Goal: Information Seeking & Learning: Learn about a topic

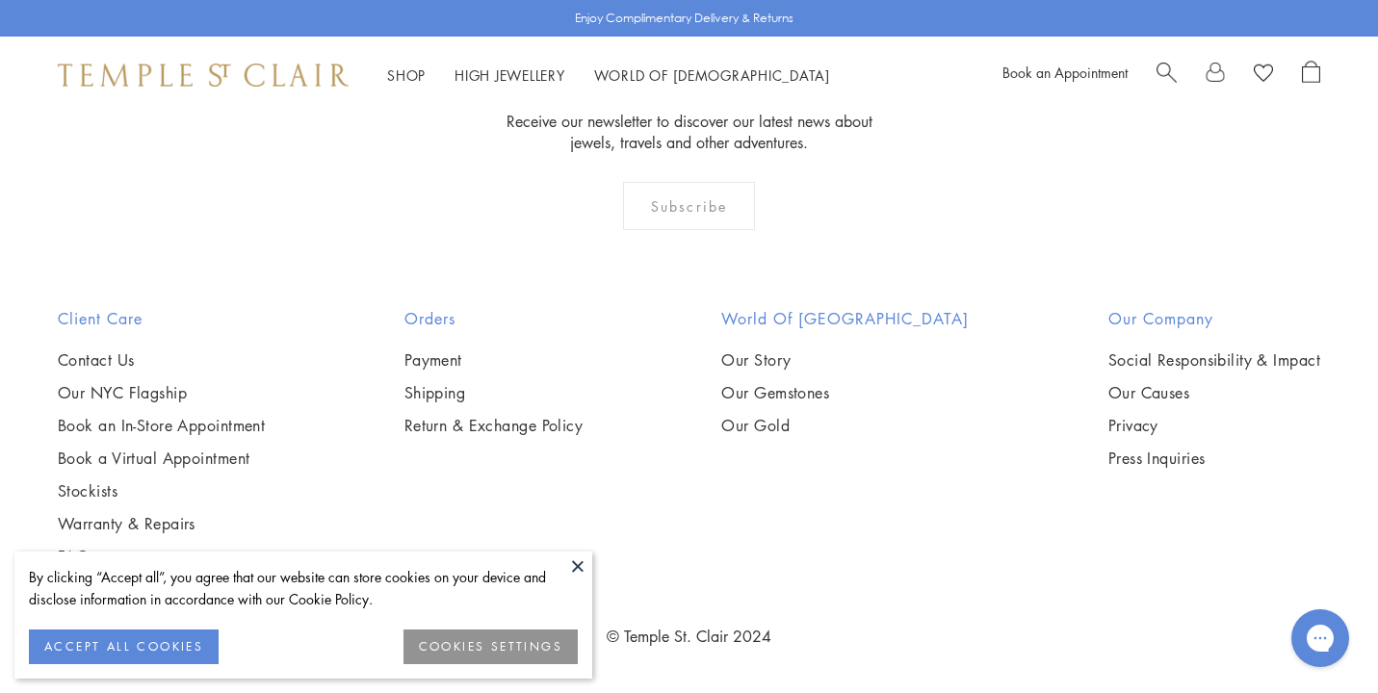
scroll to position [10008, 0]
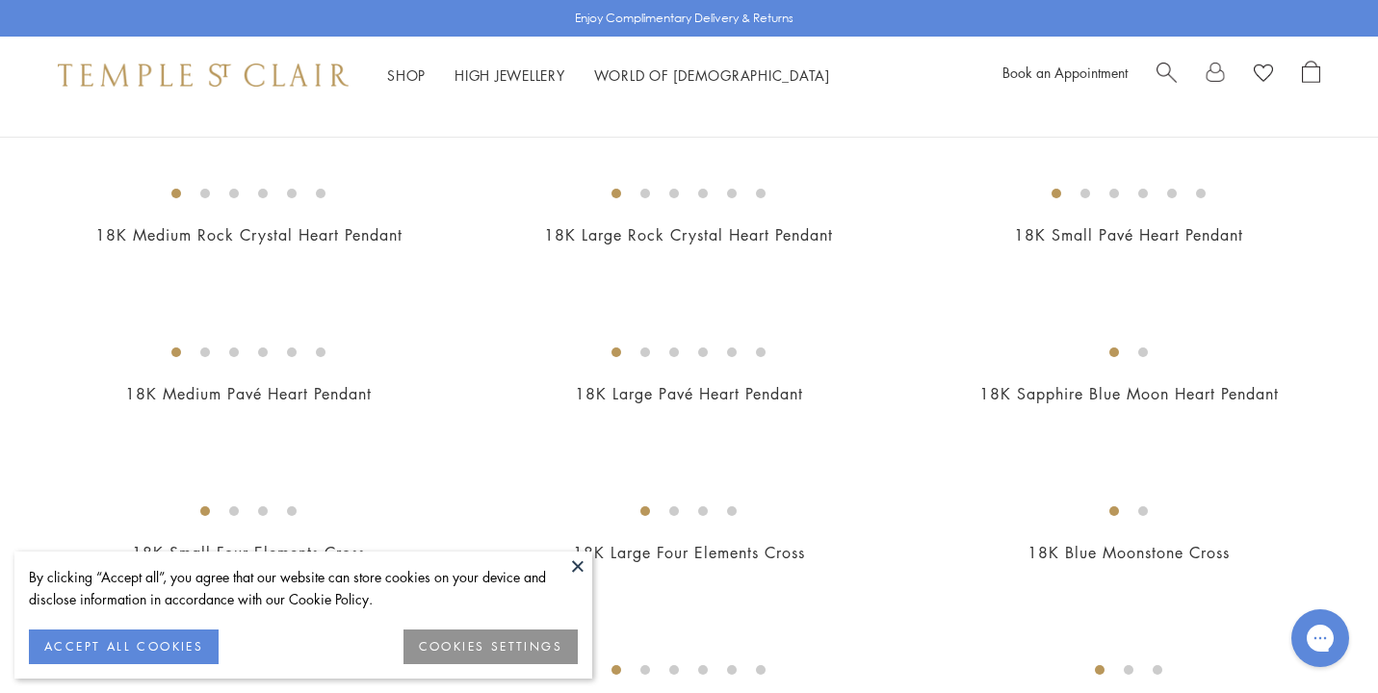
scroll to position [1770, 0]
click at [578, 563] on button at bounding box center [577, 566] width 29 height 29
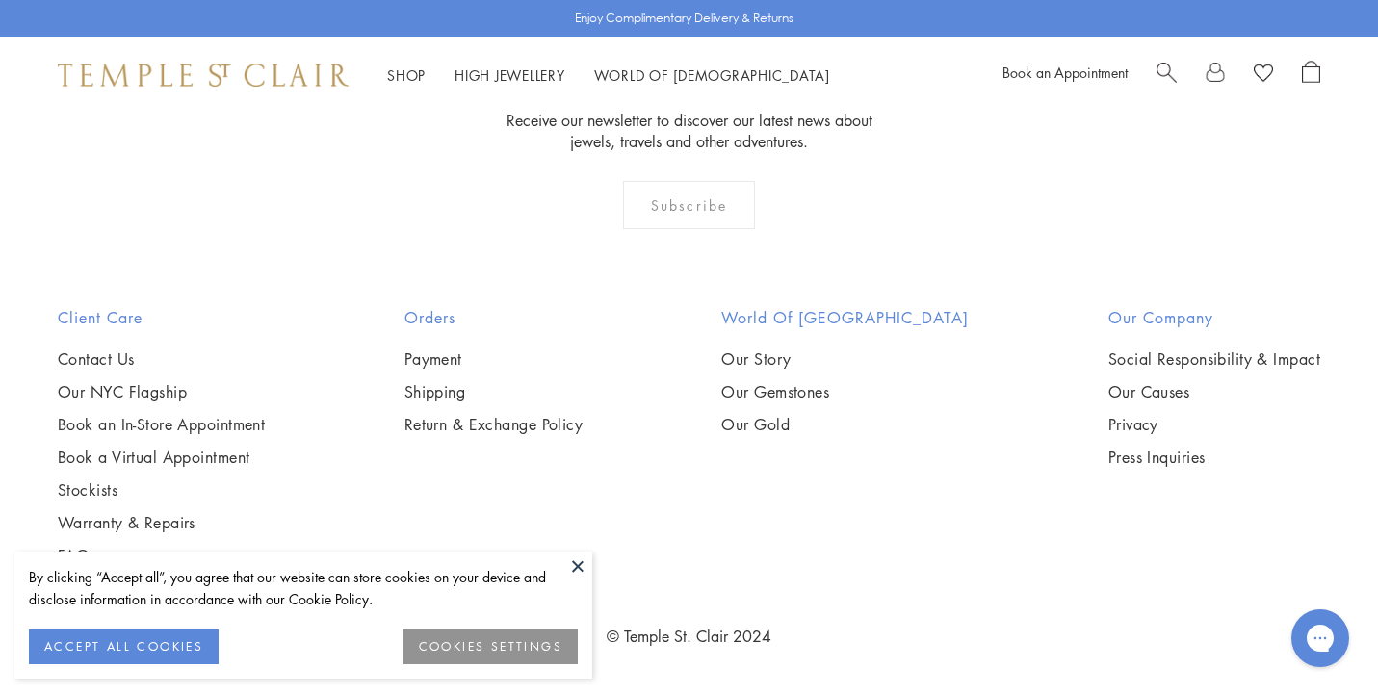
scroll to position [8047, 0]
click at [0, 0] on img at bounding box center [0, 0] width 0 height 0
click at [579, 563] on button at bounding box center [577, 566] width 29 height 29
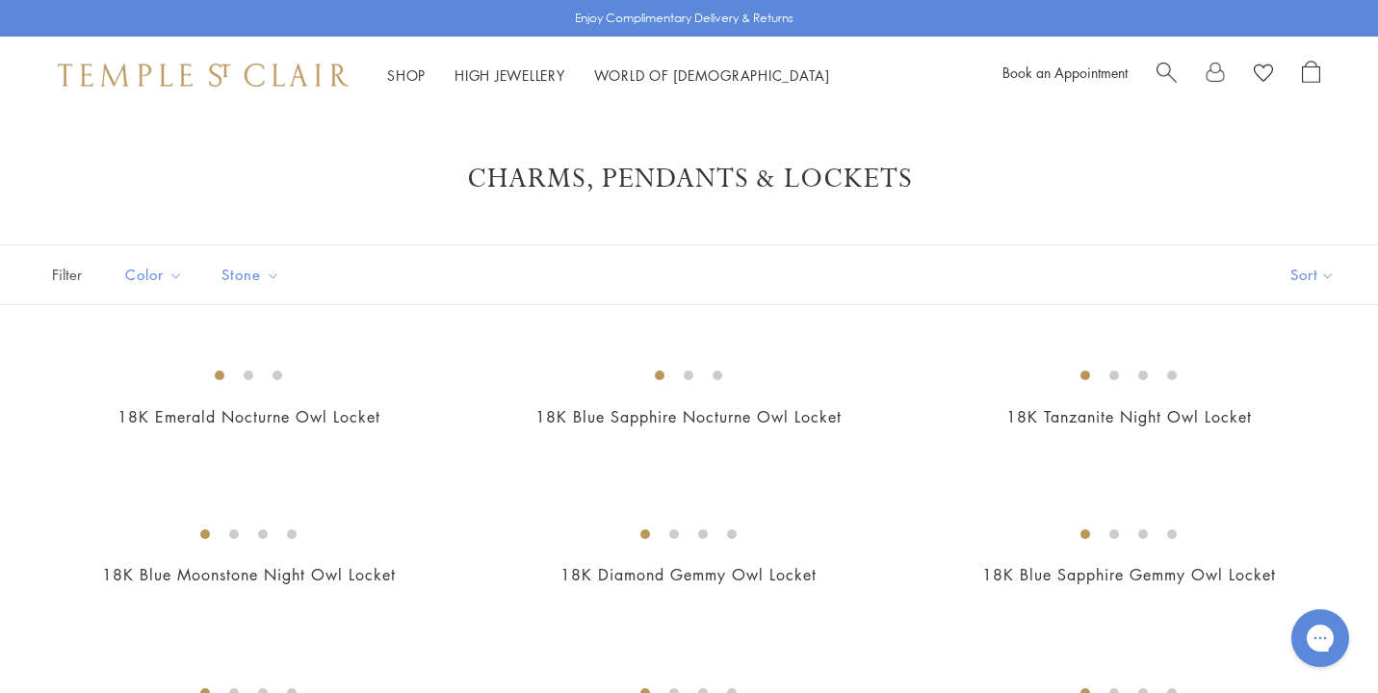
scroll to position [0, 0]
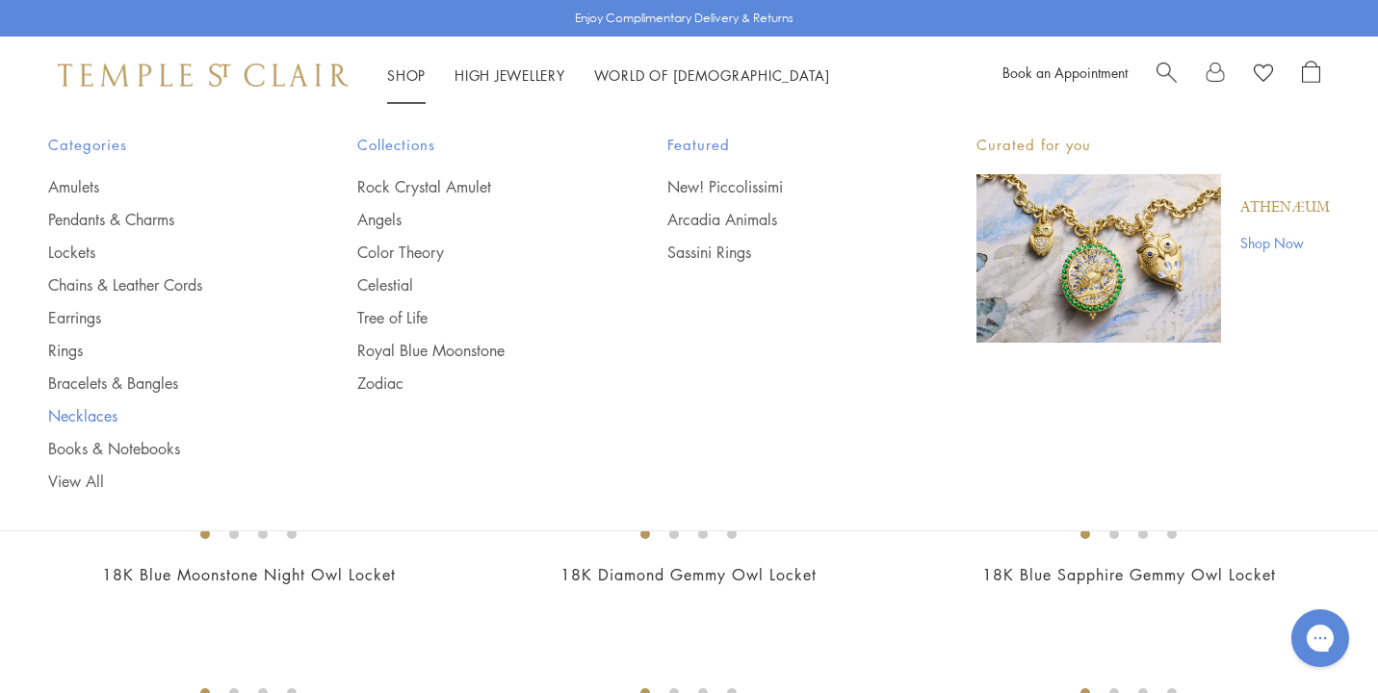
click at [97, 410] on link "Necklaces" at bounding box center [164, 415] width 232 height 21
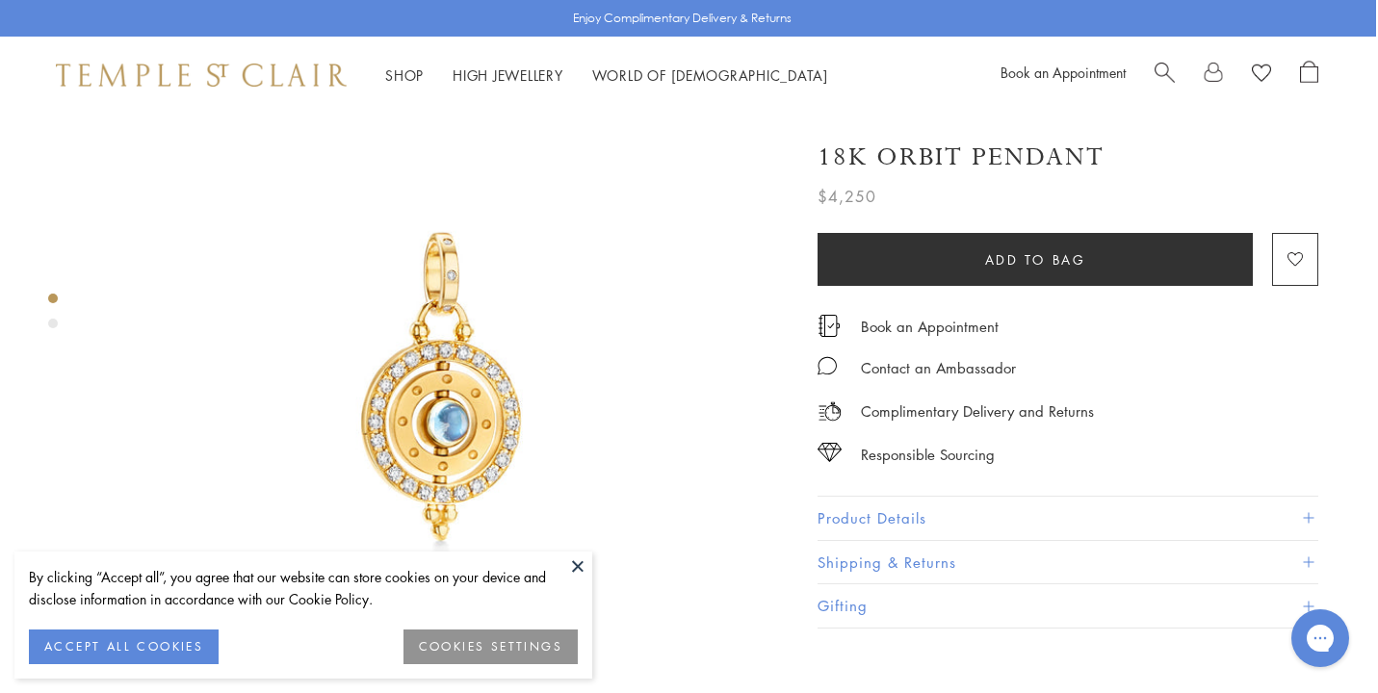
scroll to position [74, 2]
click at [183, 639] on button "ACCEPT ALL COOKIES" at bounding box center [124, 647] width 190 height 35
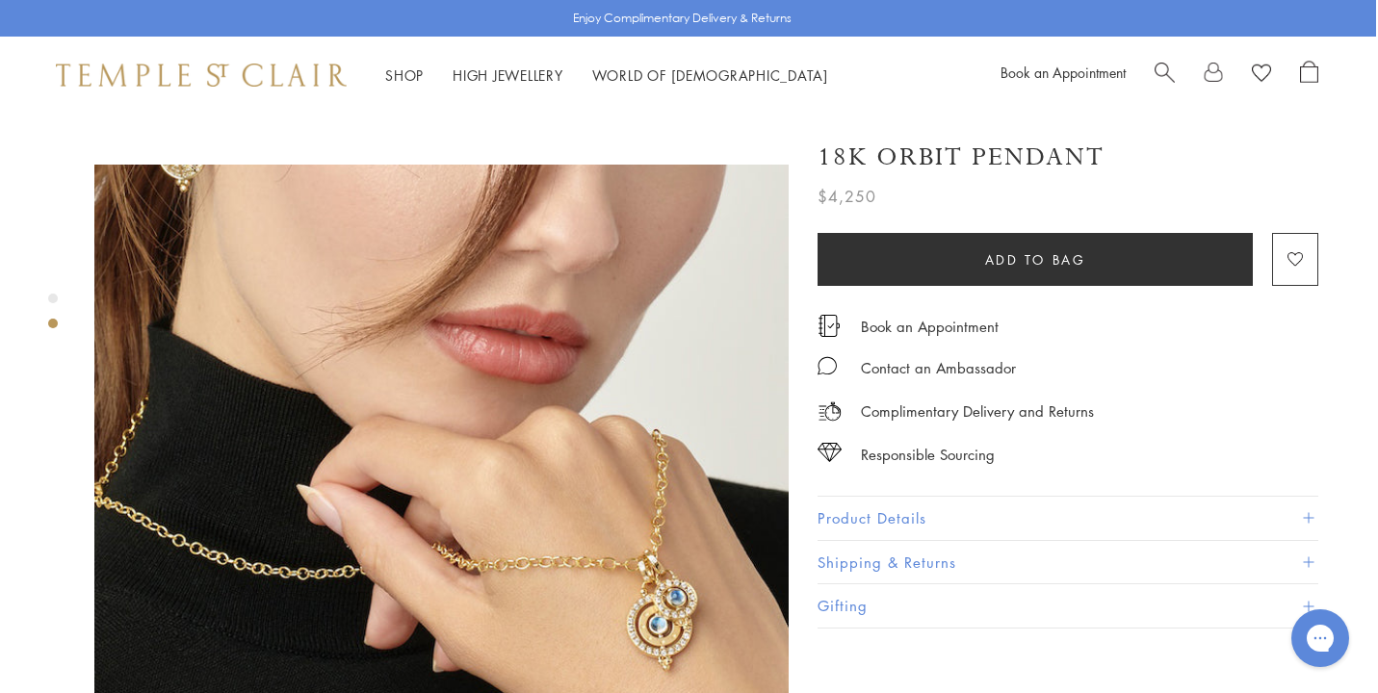
scroll to position [676, 2]
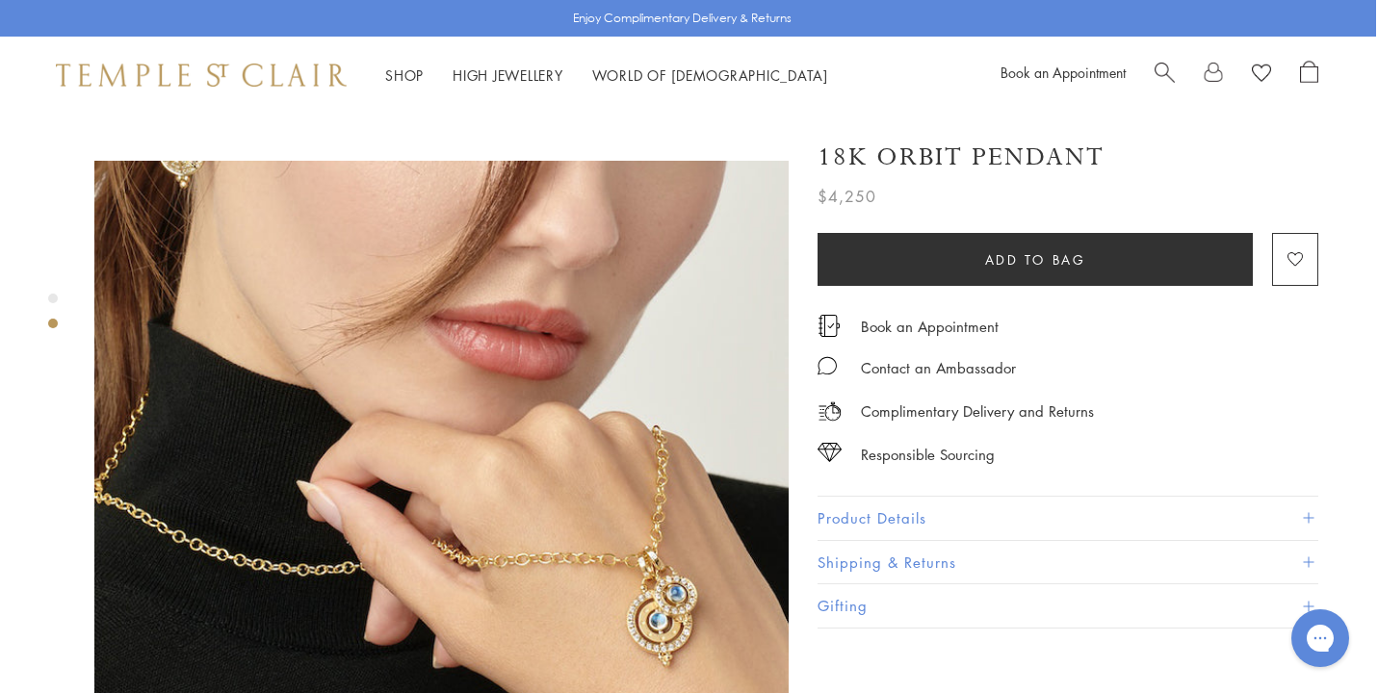
click at [741, 335] on img at bounding box center [441, 507] width 694 height 693
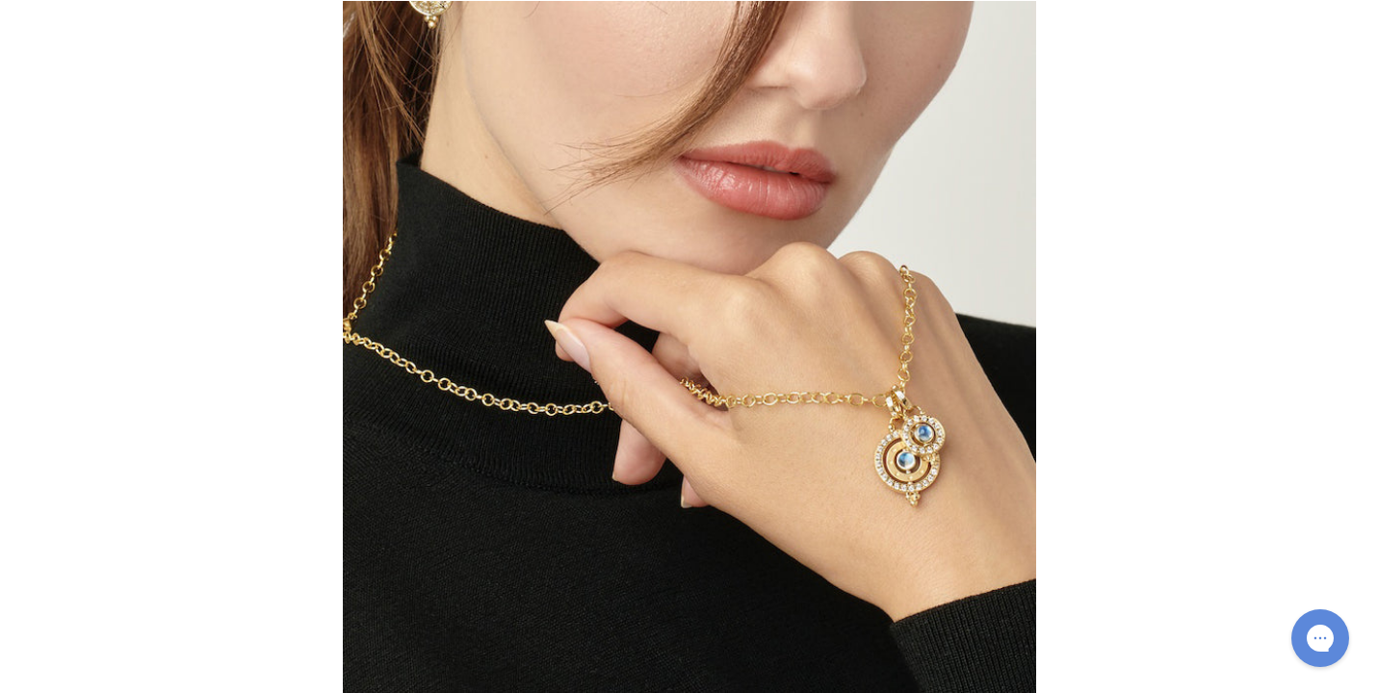
click at [753, 315] on img at bounding box center [689, 347] width 693 height 692
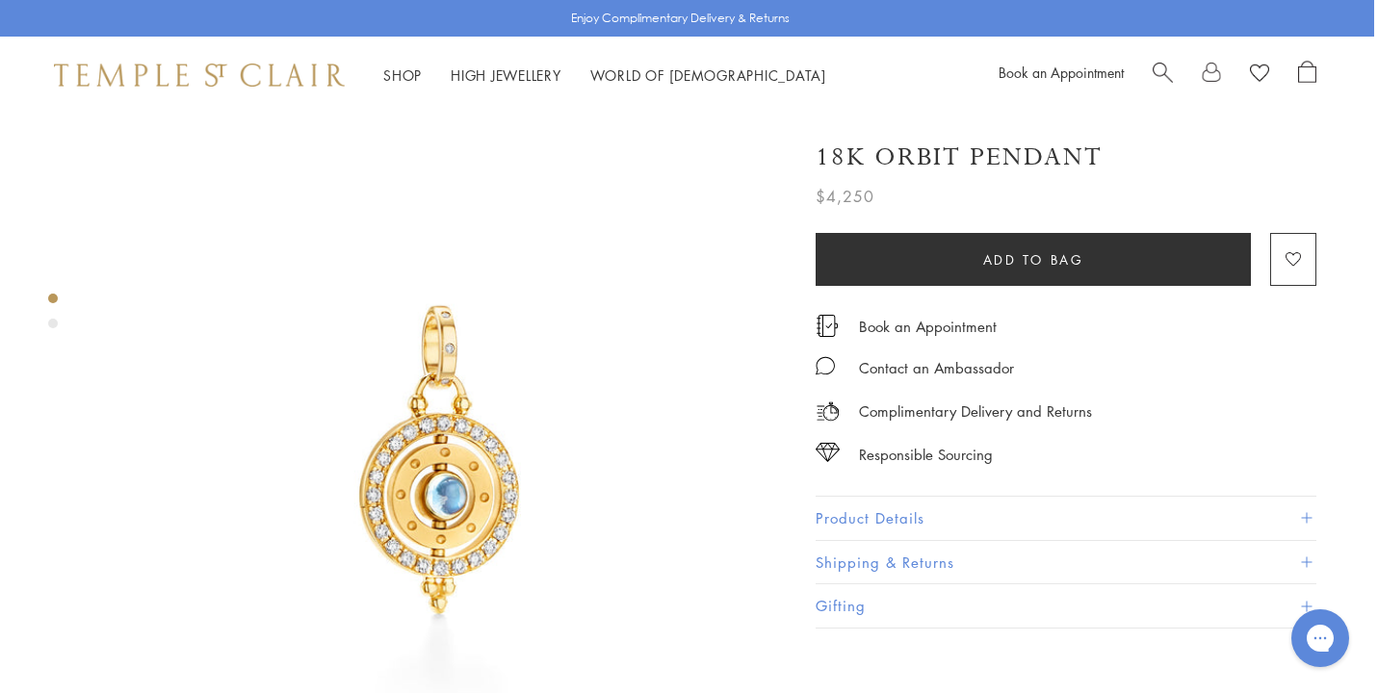
scroll to position [0, 4]
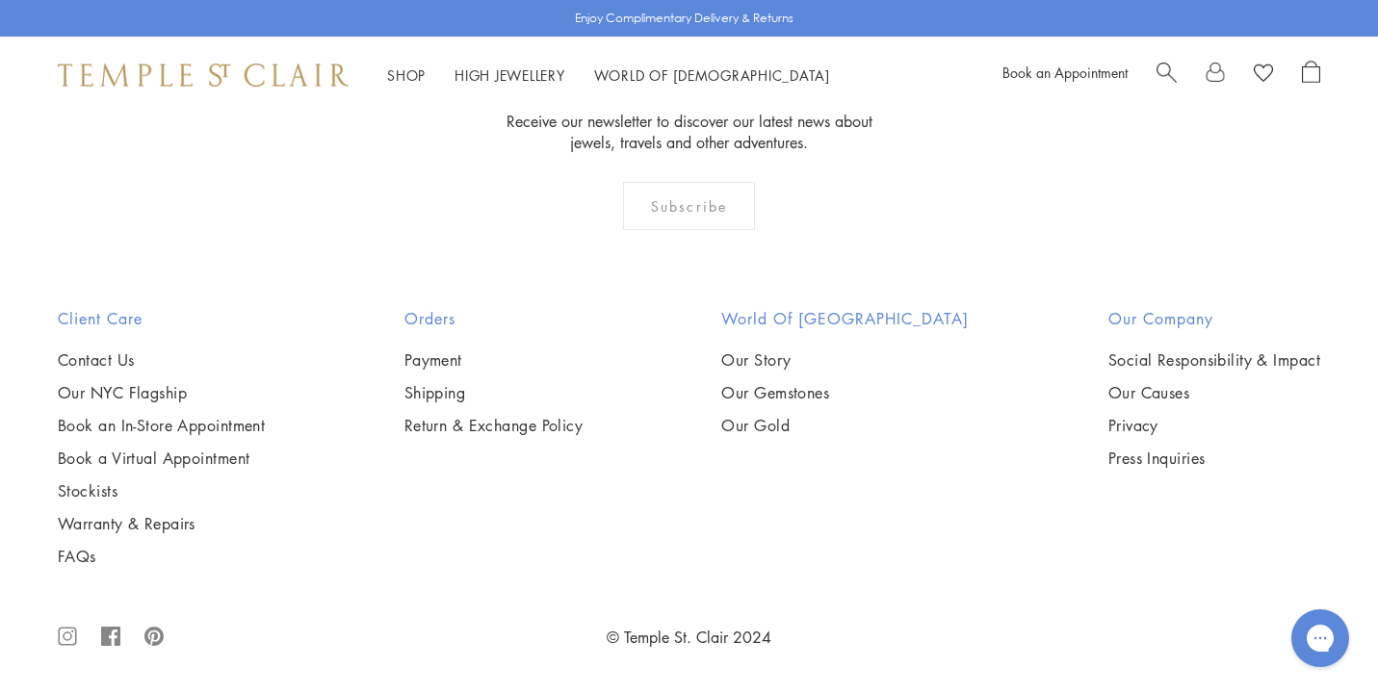
scroll to position [5974, 0]
click at [0, 0] on img at bounding box center [0, 0] width 0 height 0
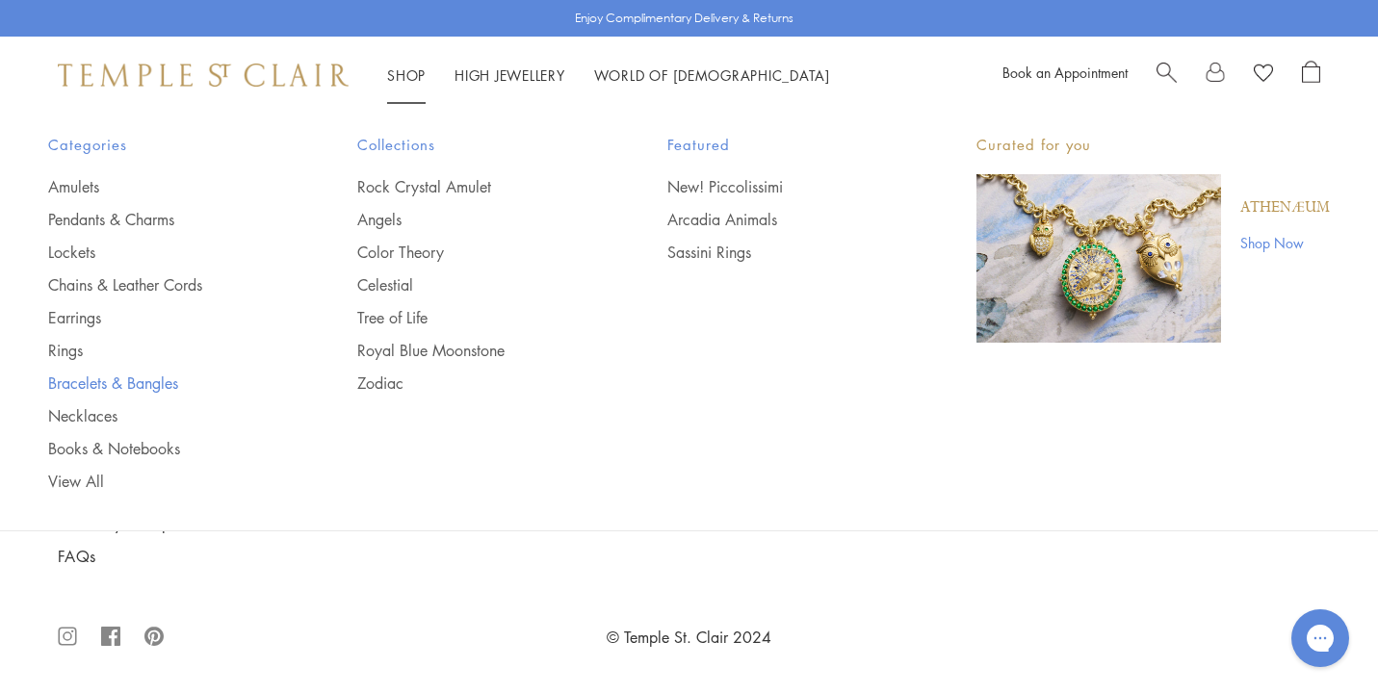
click at [144, 376] on link "Bracelets & Bangles" at bounding box center [164, 383] width 232 height 21
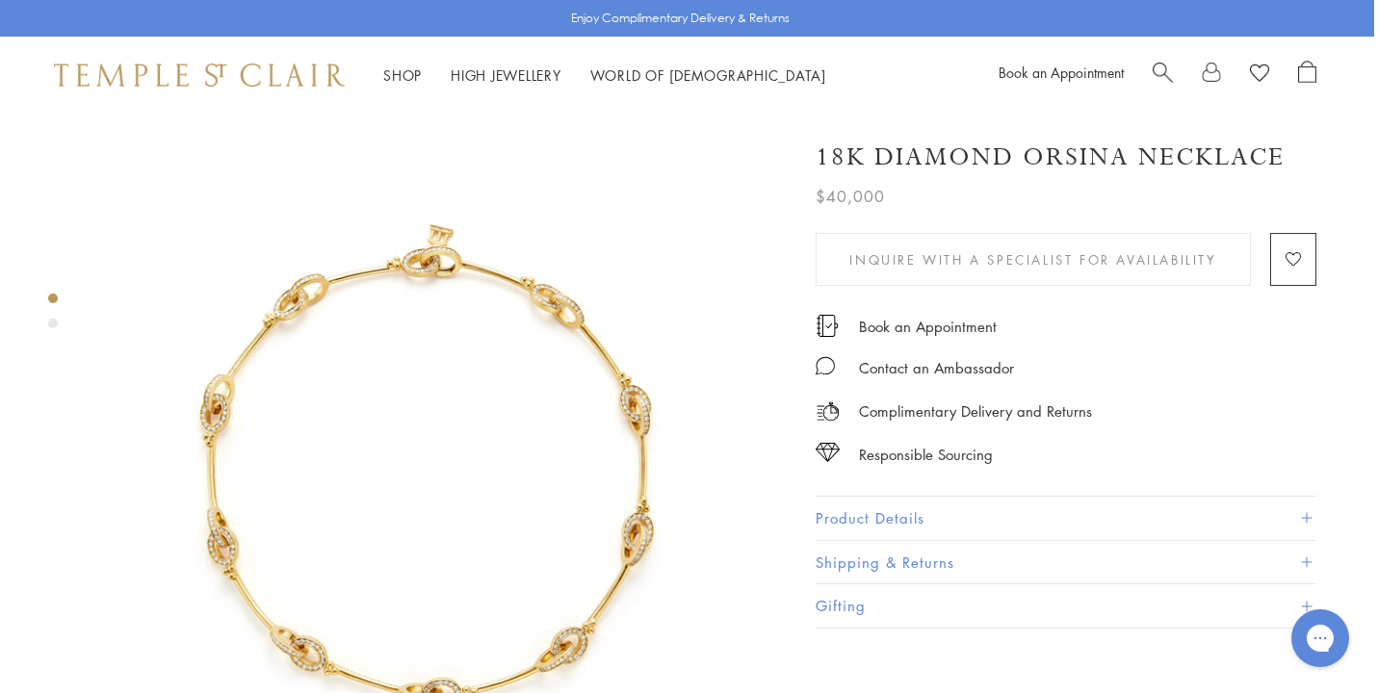
scroll to position [0, 4]
click at [428, 229] on img at bounding box center [439, 464] width 694 height 701
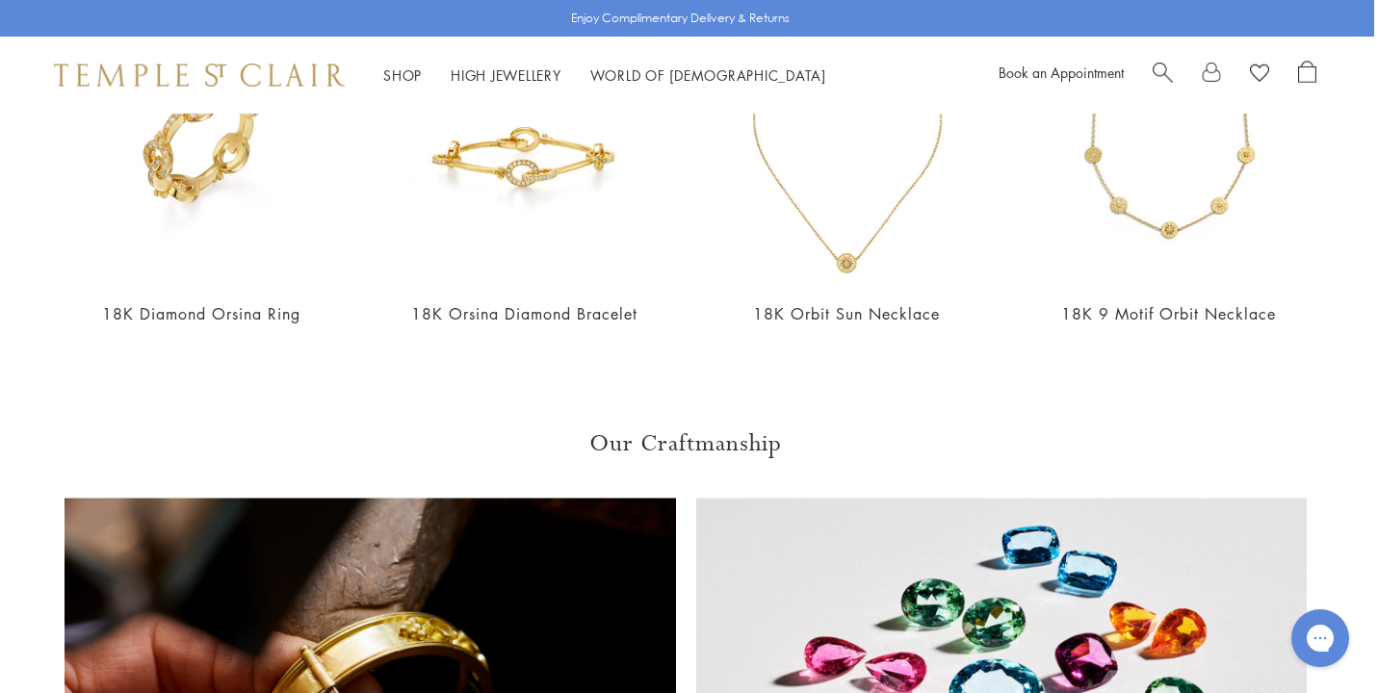
scroll to position [2494, 4]
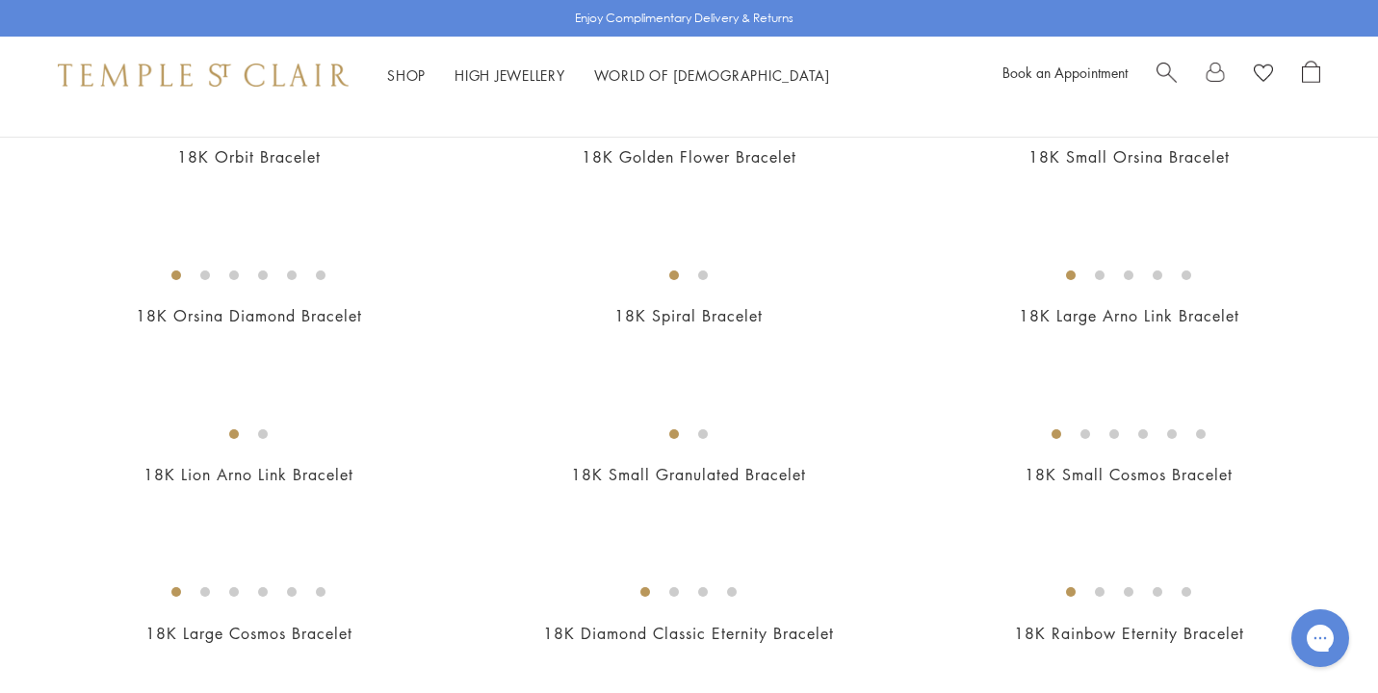
scroll to position [770, 0]
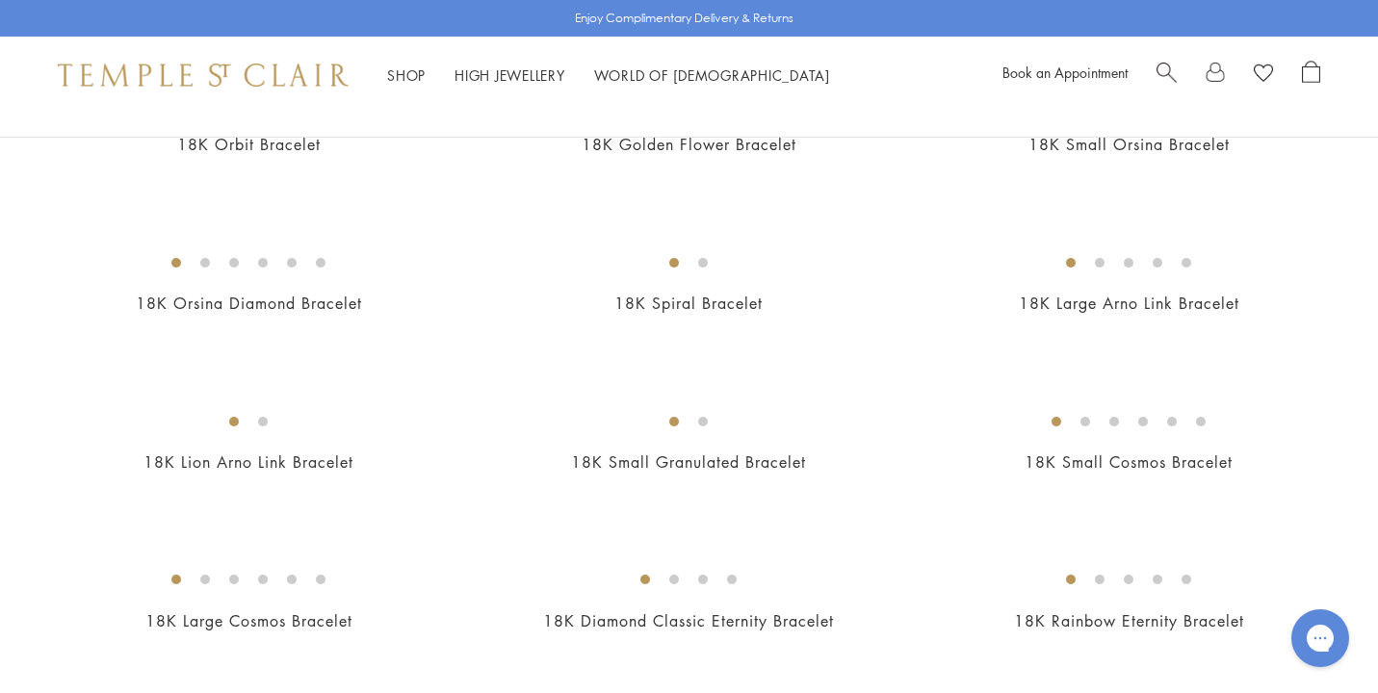
click at [0, 0] on img at bounding box center [0, 0] width 0 height 0
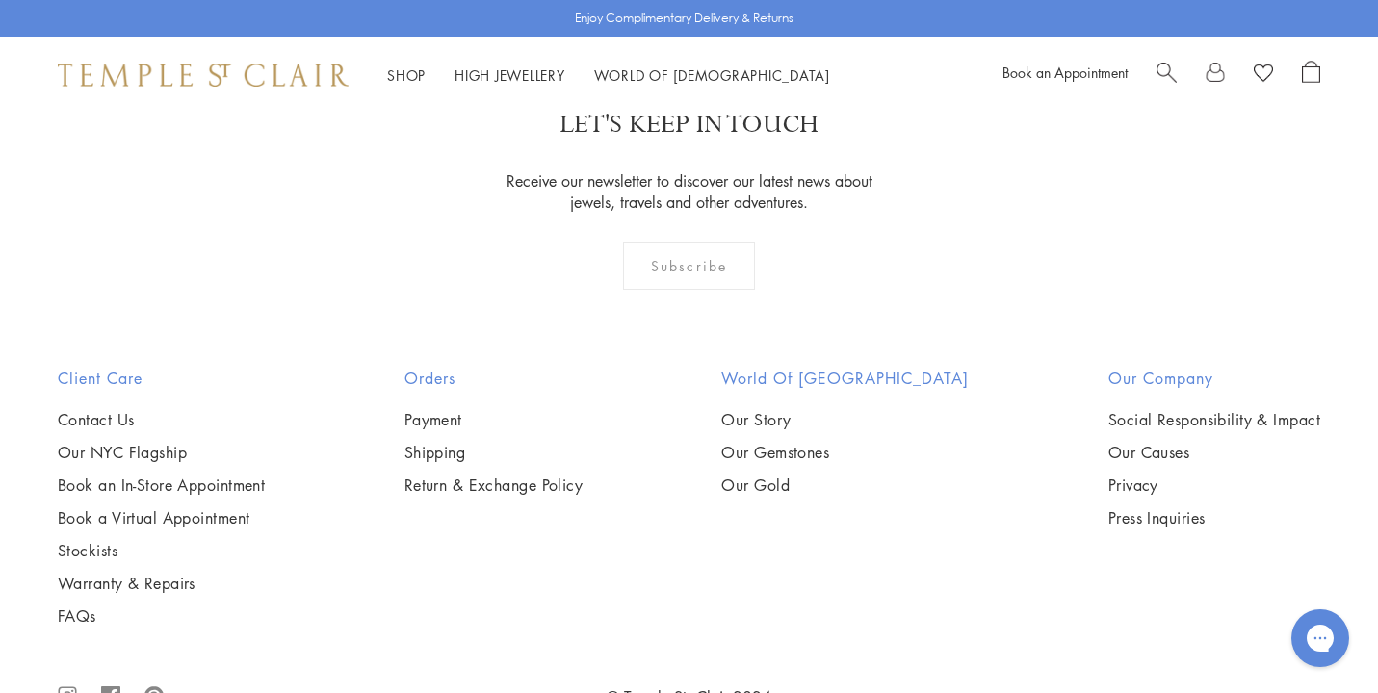
scroll to position [2388, 0]
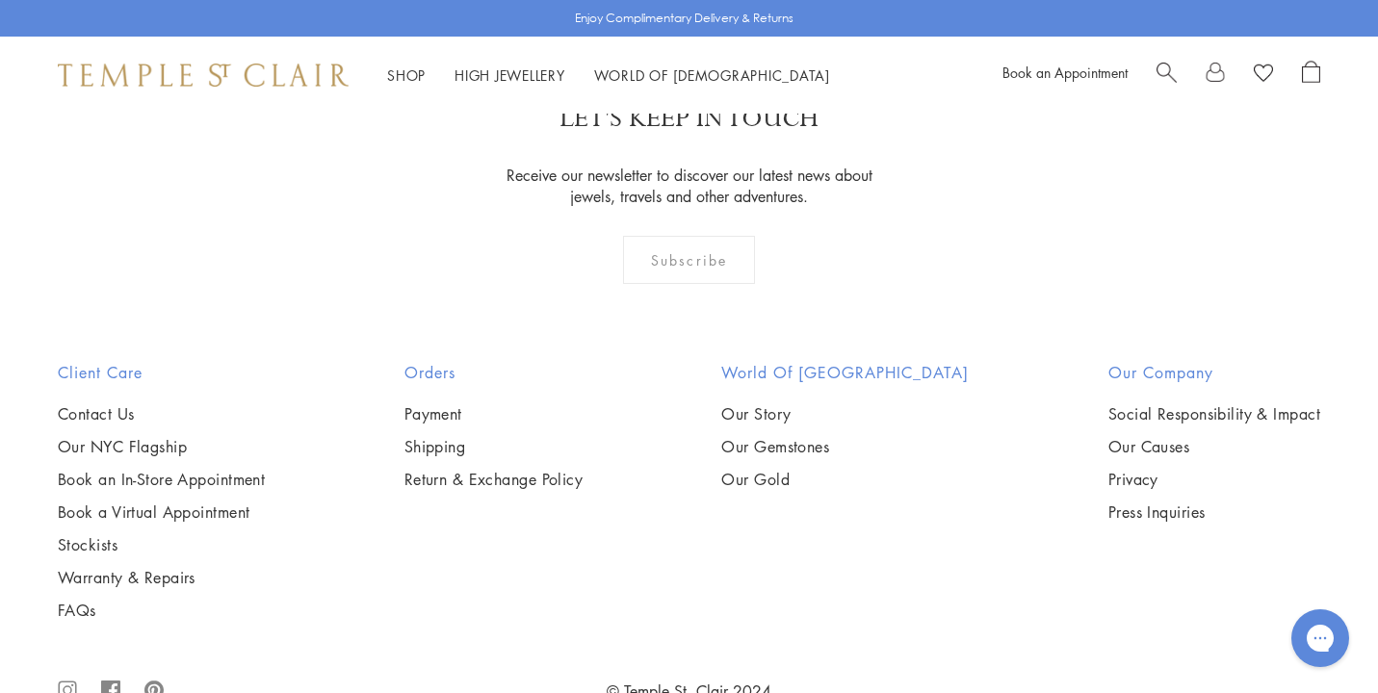
click at [0, 0] on img at bounding box center [0, 0] width 0 height 0
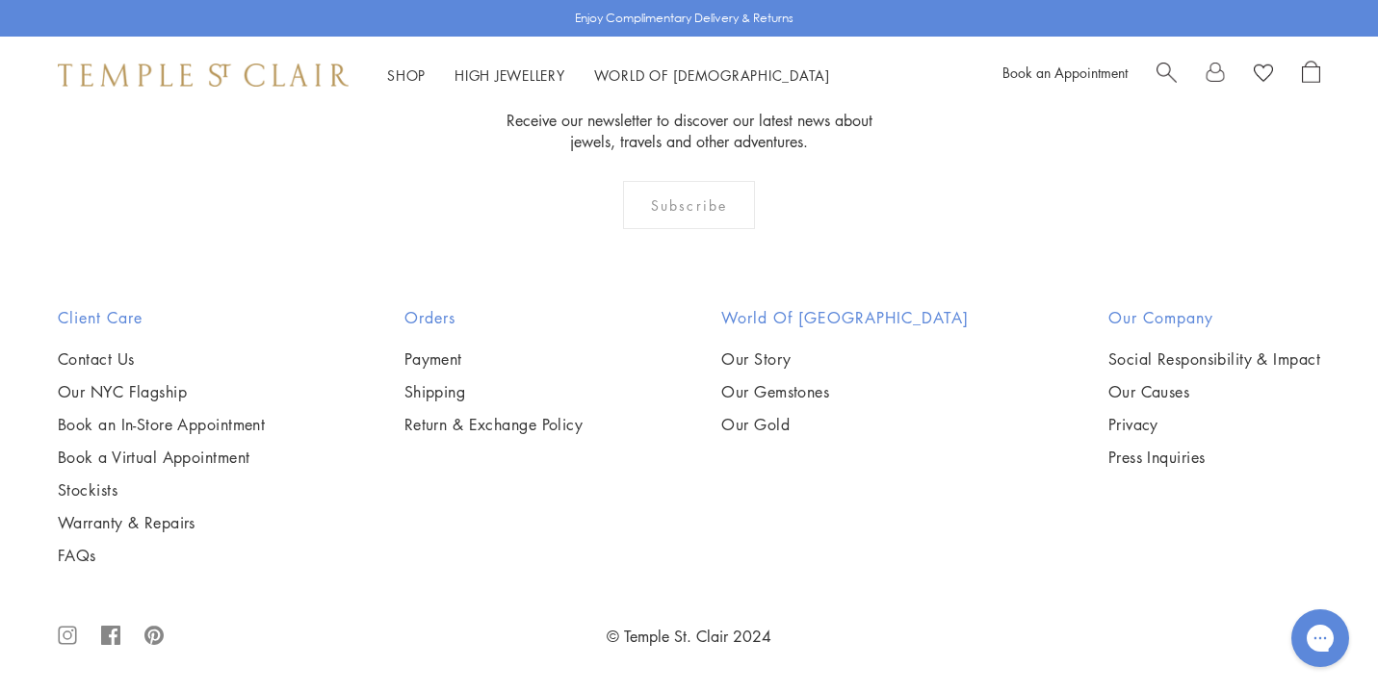
scroll to position [4469, 0]
click at [0, 0] on img at bounding box center [0, 0] width 0 height 0
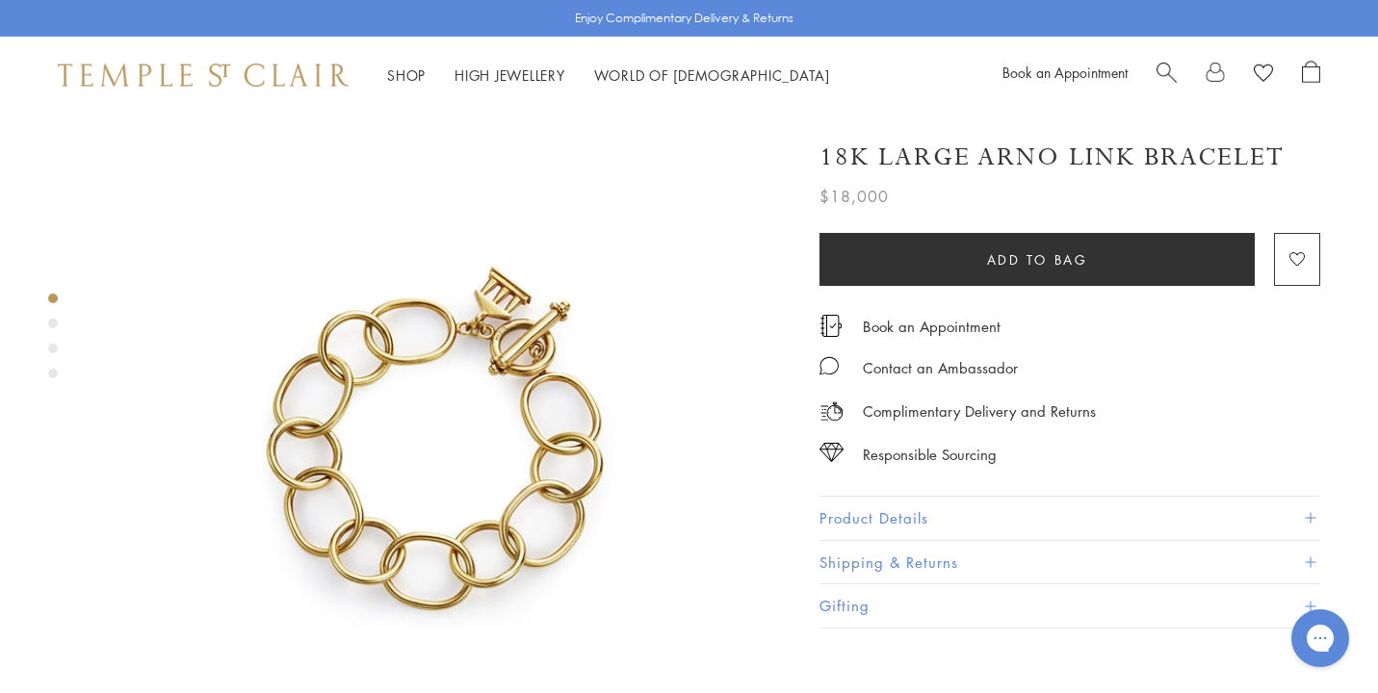
click at [545, 390] on img at bounding box center [443, 461] width 694 height 694
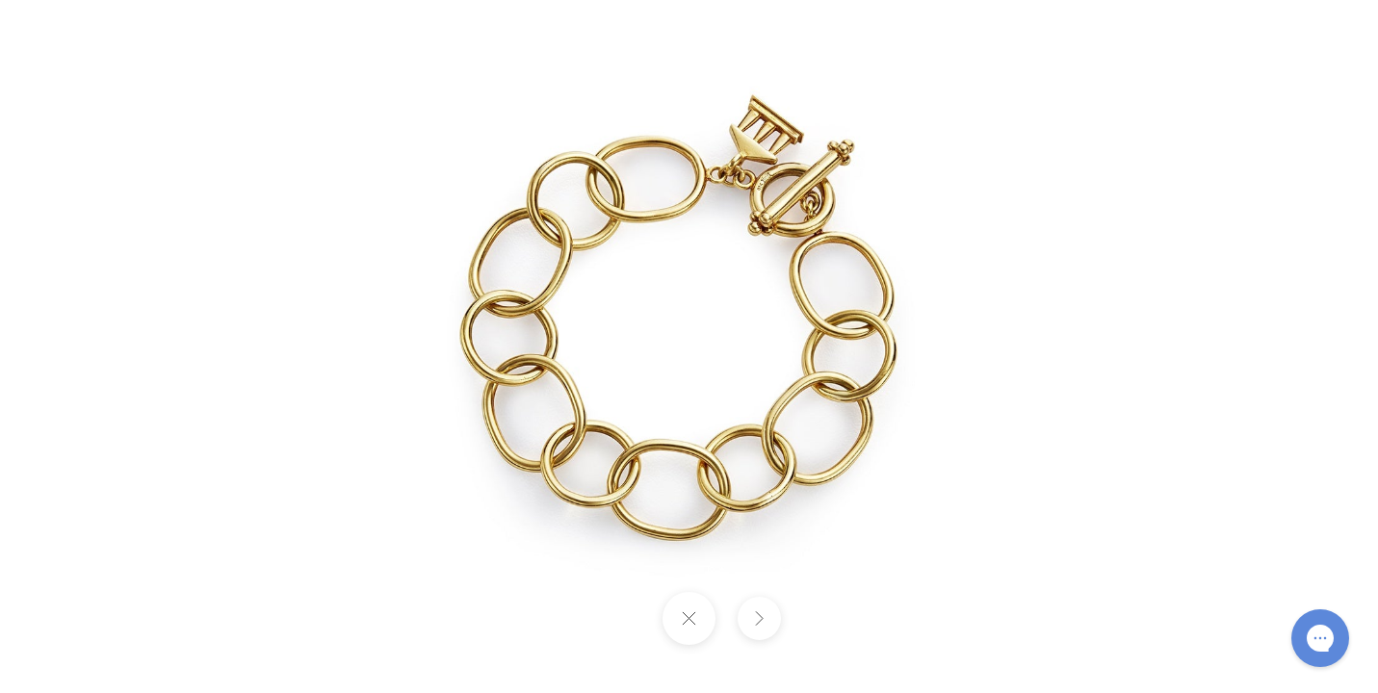
click at [762, 275] on img at bounding box center [689, 346] width 901 height 901
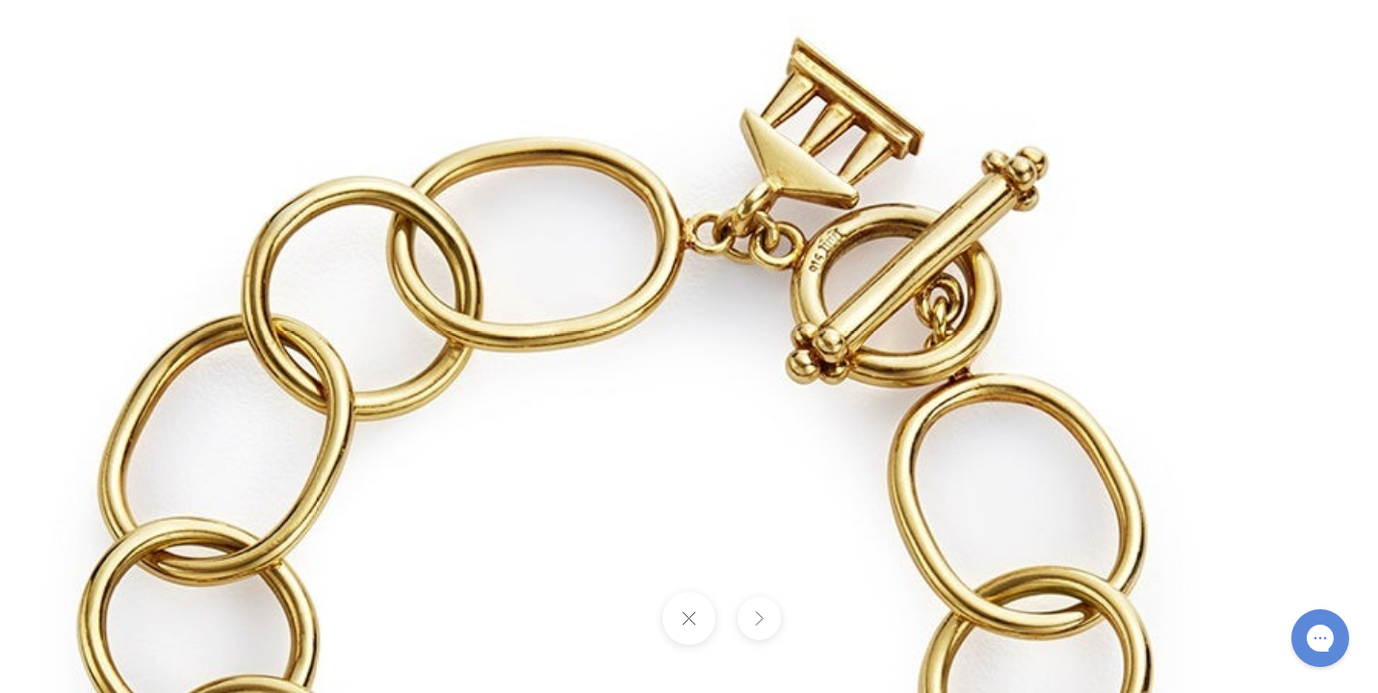
click at [762, 617] on button at bounding box center [758, 618] width 43 height 43
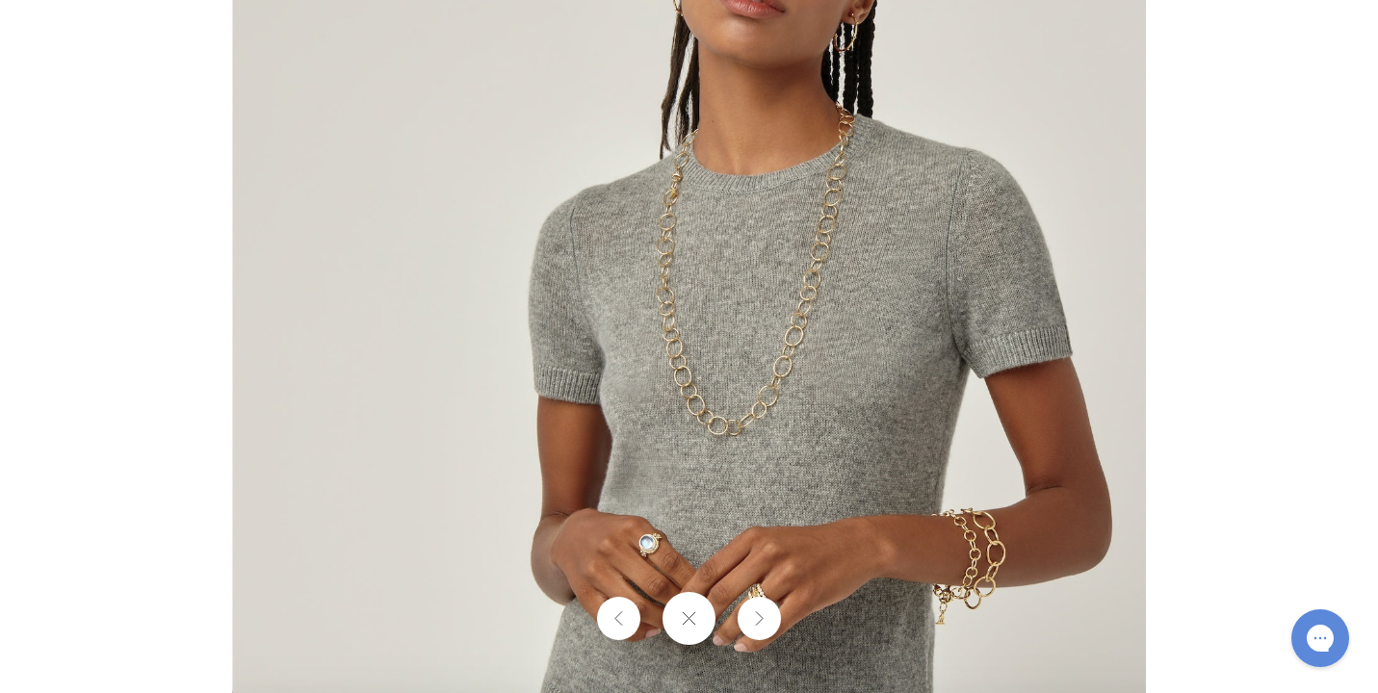
click at [763, 617] on button at bounding box center [758, 618] width 43 height 43
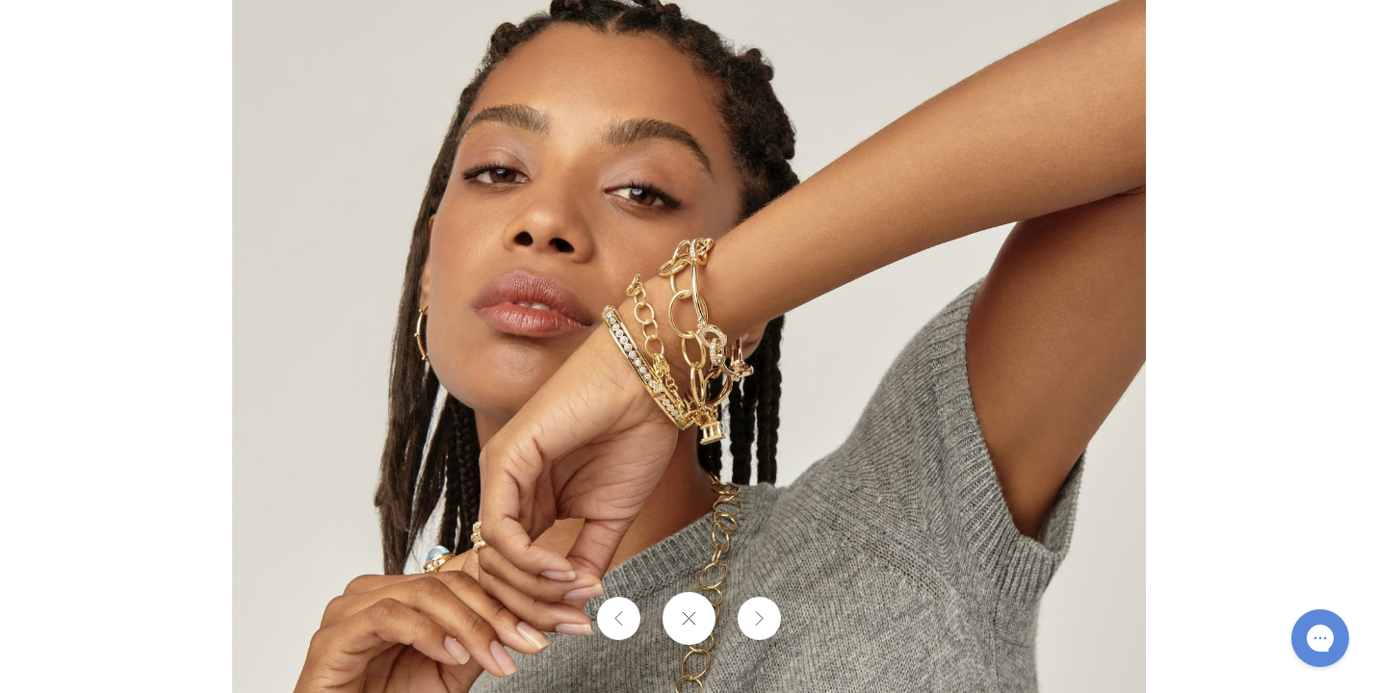
click at [775, 336] on img at bounding box center [689, 346] width 914 height 917
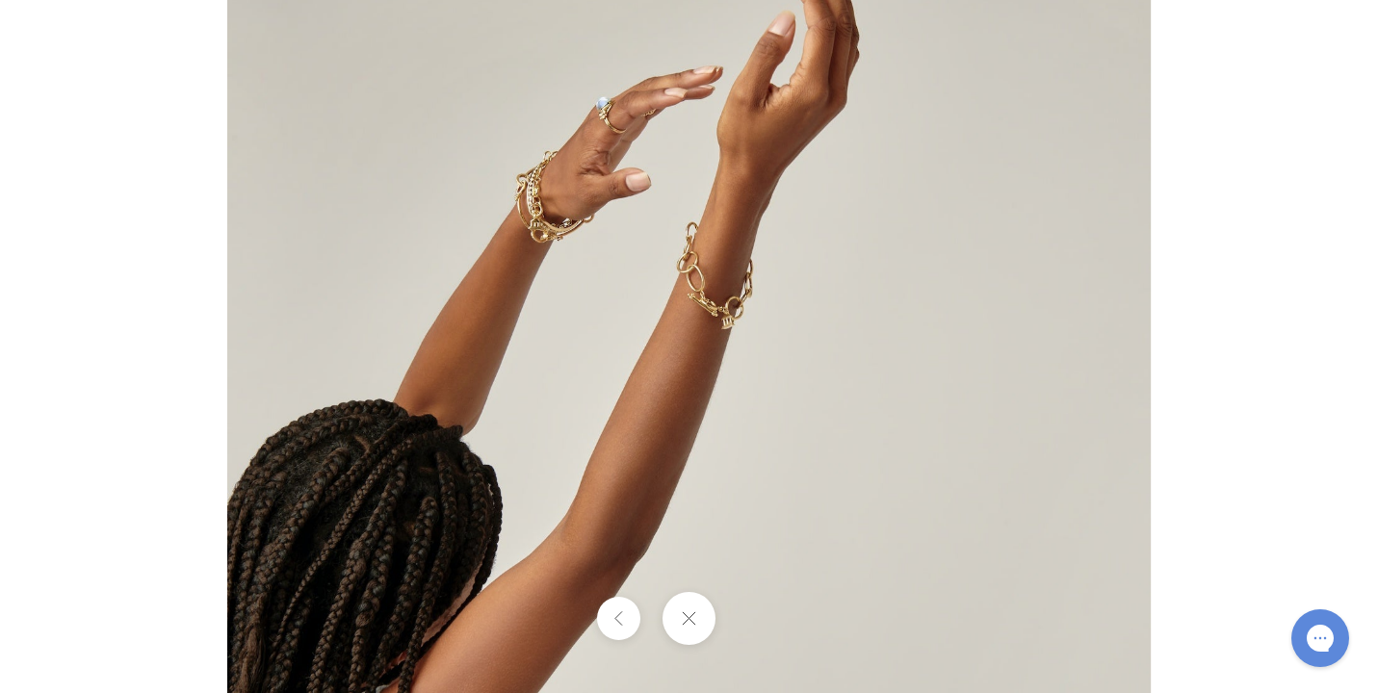
click at [783, 369] on img at bounding box center [688, 346] width 923 height 927
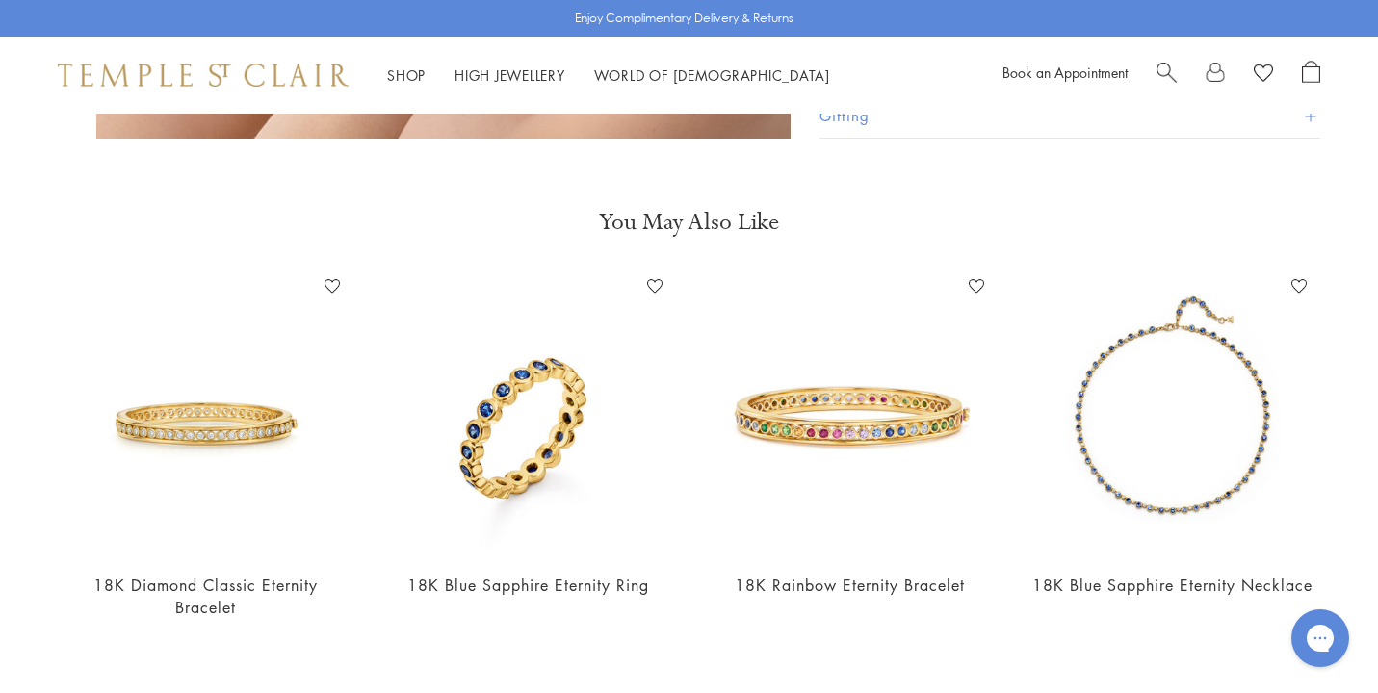
scroll to position [2128, 0]
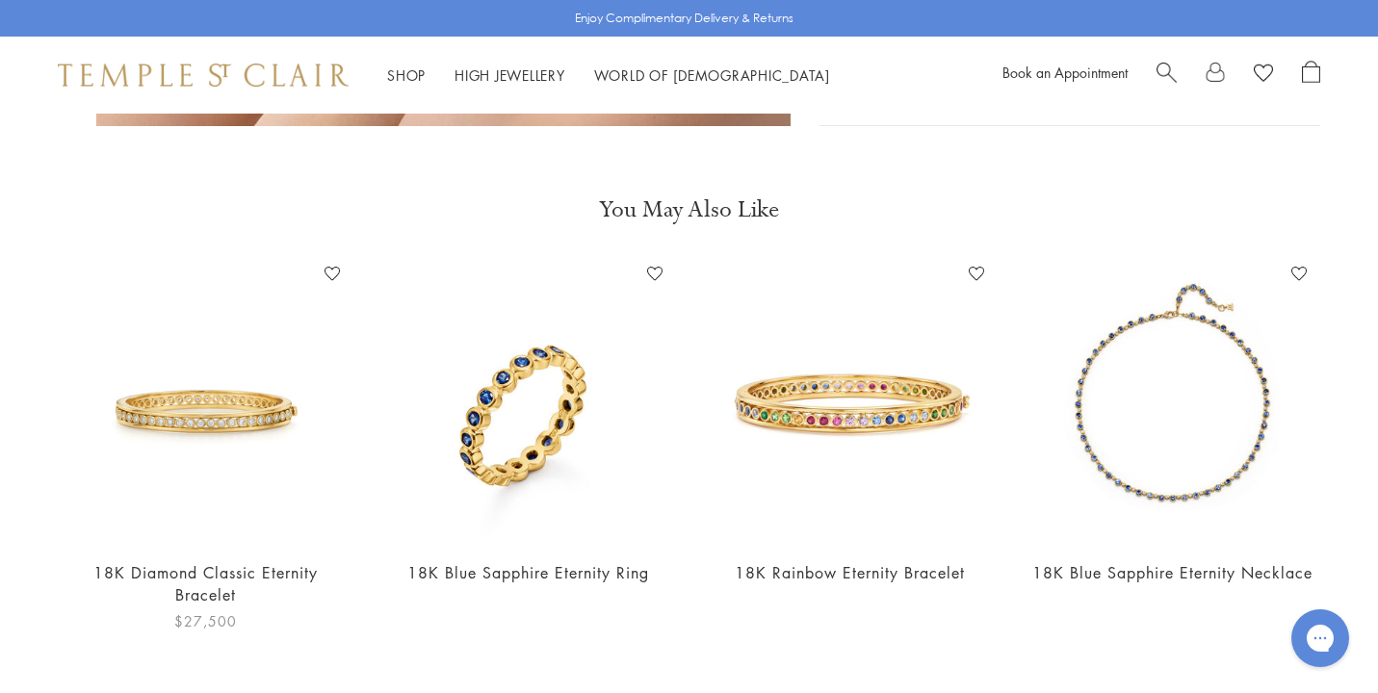
click at [231, 354] on img at bounding box center [206, 401] width 284 height 284
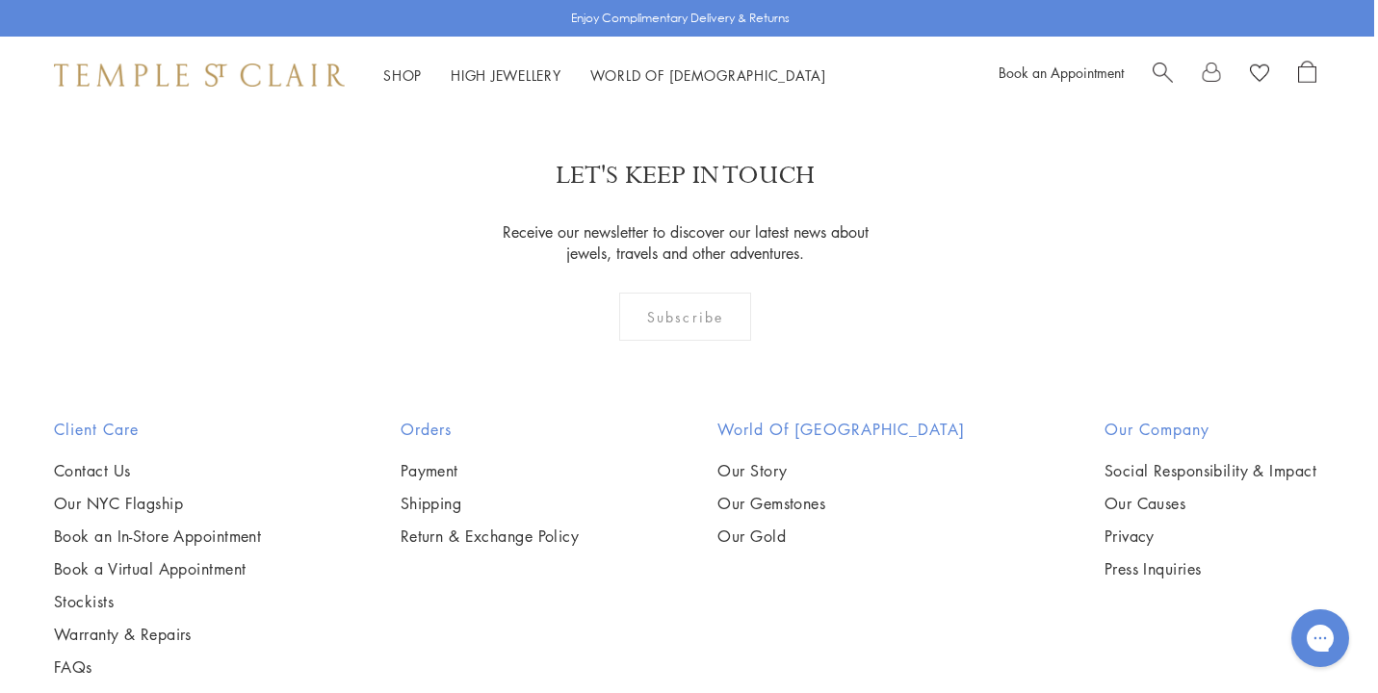
scroll to position [3417, 4]
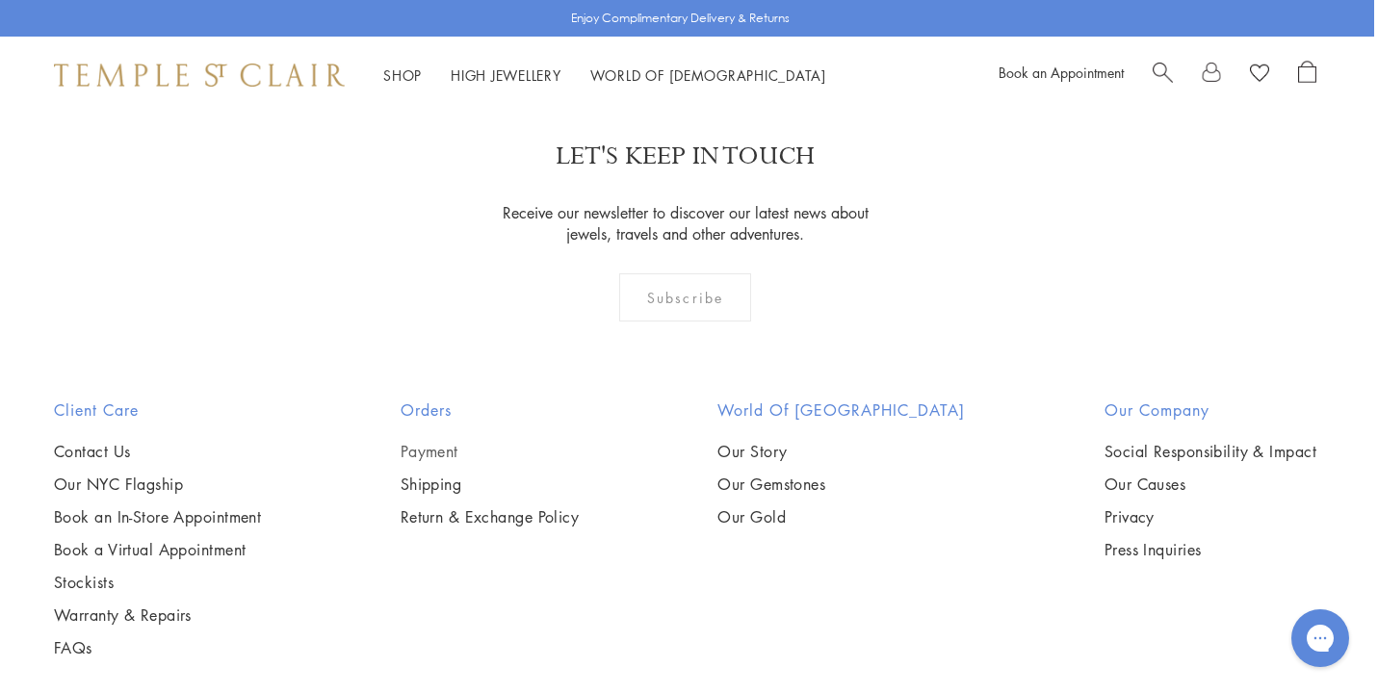
click at [456, 441] on link "Payment" at bounding box center [490, 451] width 179 height 21
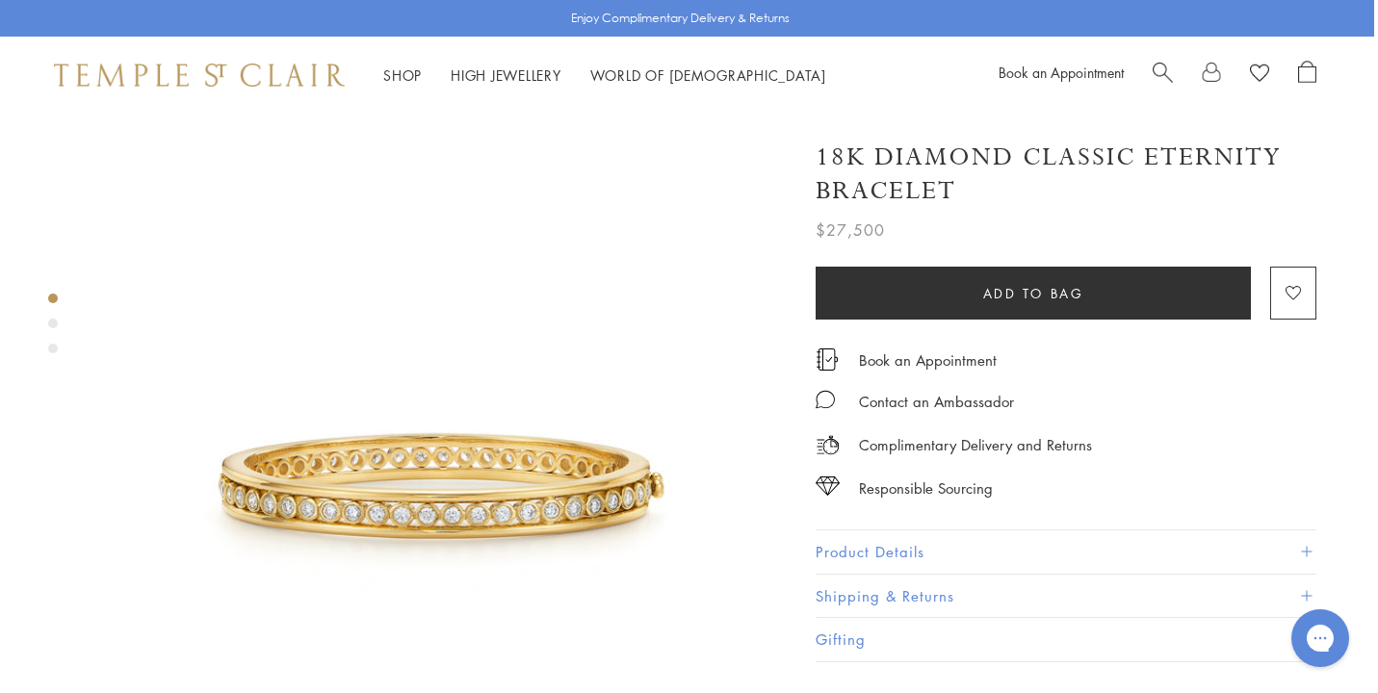
scroll to position [0, 4]
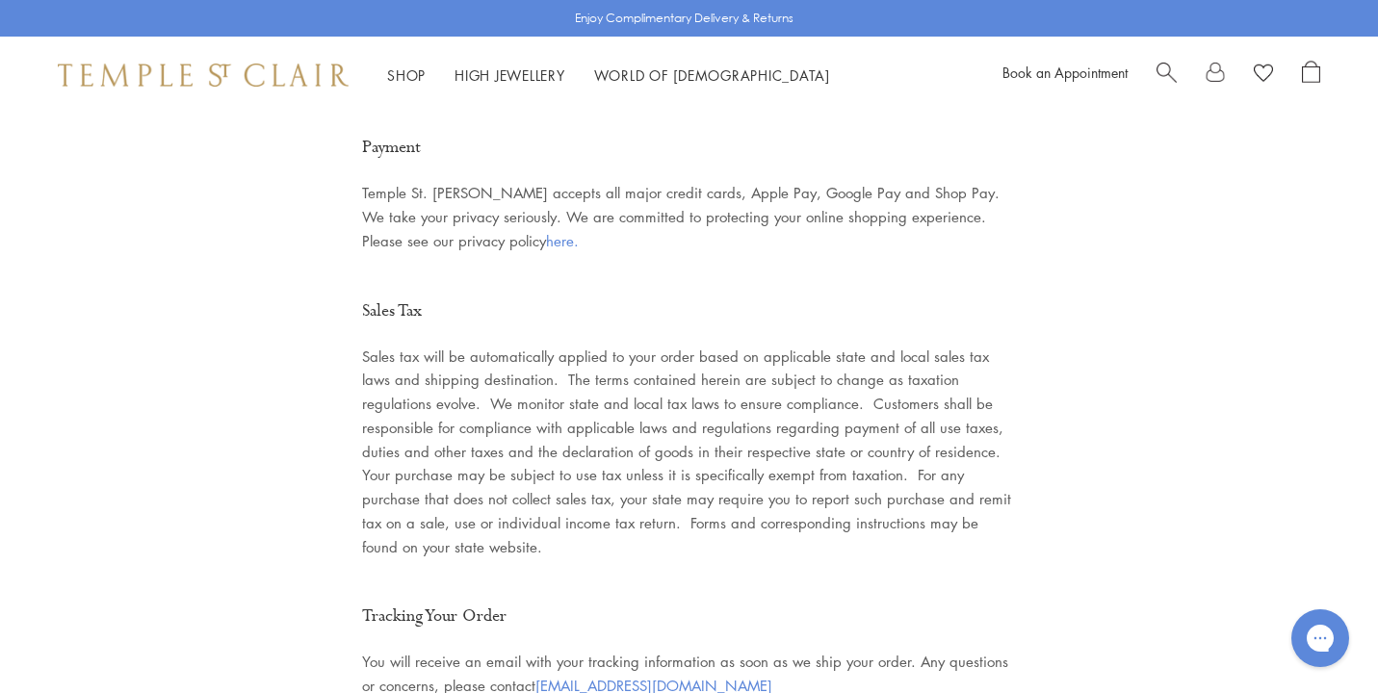
scroll to position [2270, 0]
